Goal: Browse casually: Explore the website without a specific task or goal

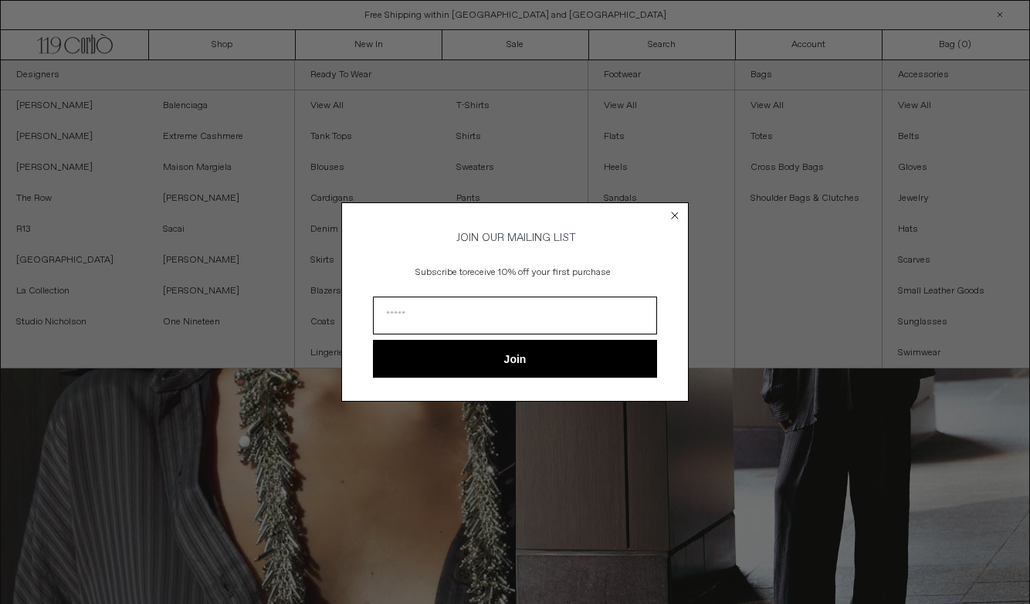
click at [678, 212] on icon "Close dialog" at bounding box center [675, 215] width 6 height 6
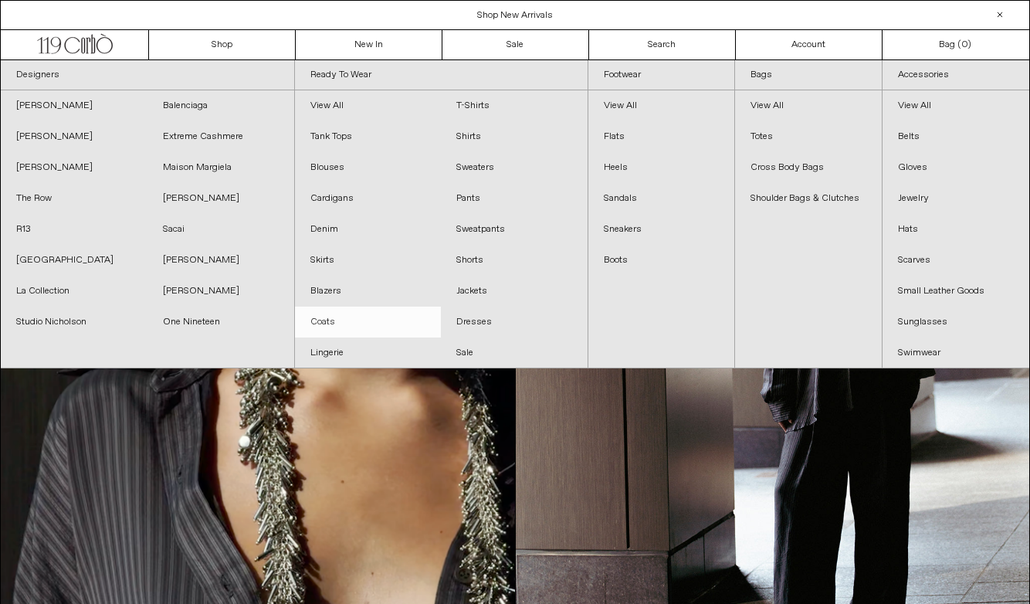
click at [340, 325] on link "Coats" at bounding box center [368, 322] width 147 height 31
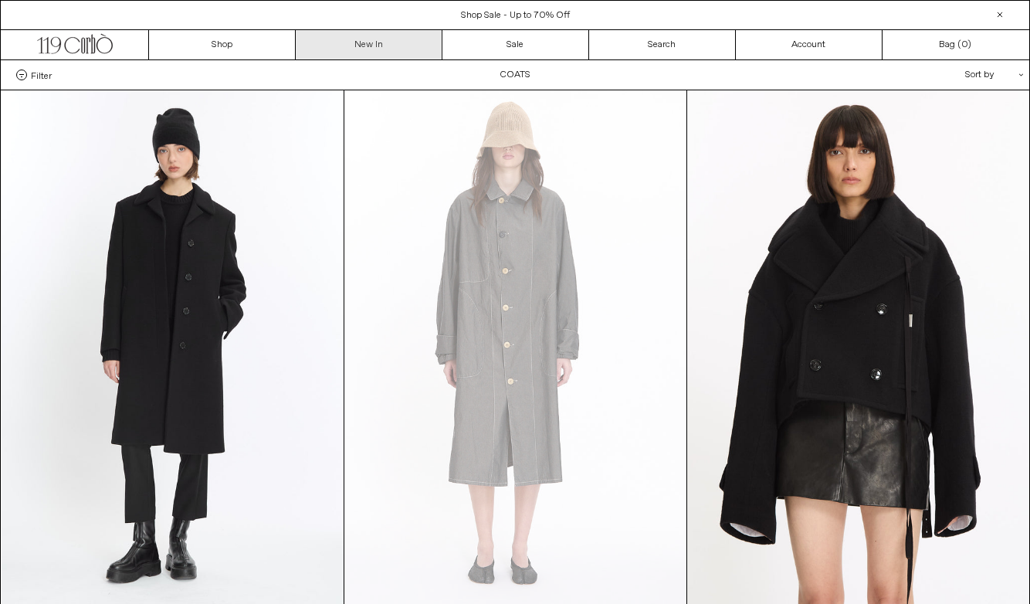
click at [355, 53] on link "New In" at bounding box center [369, 44] width 147 height 29
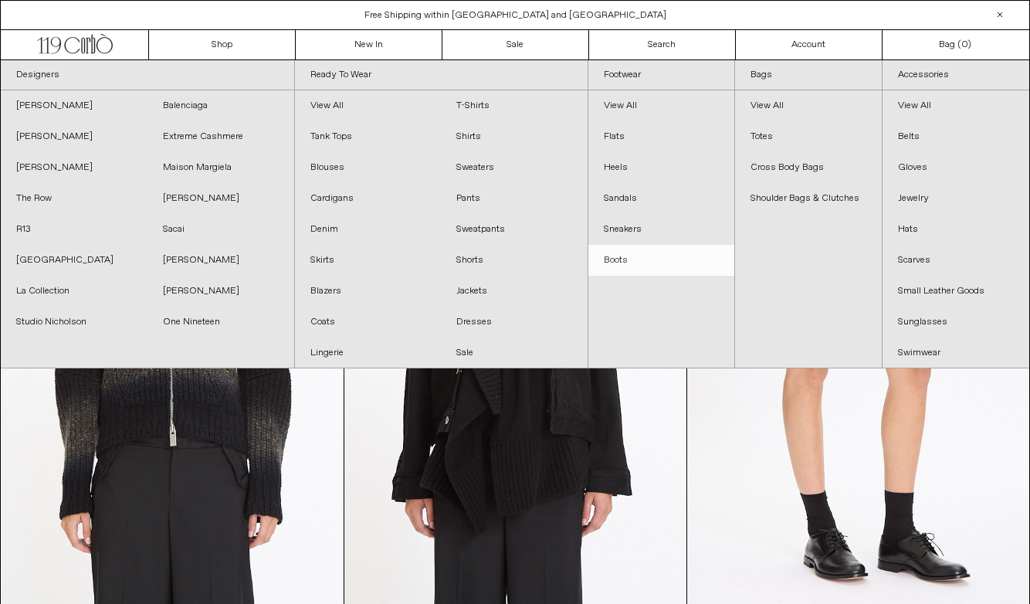
click at [618, 253] on link "Boots" at bounding box center [662, 260] width 146 height 31
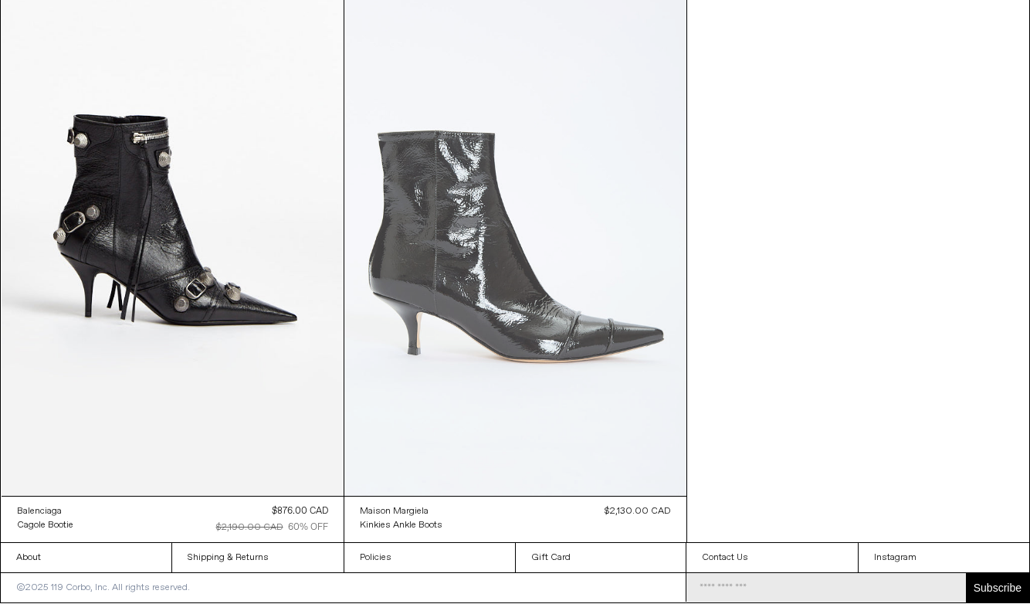
scroll to position [1798, 0]
